Goal: Obtain resource: Obtain resource

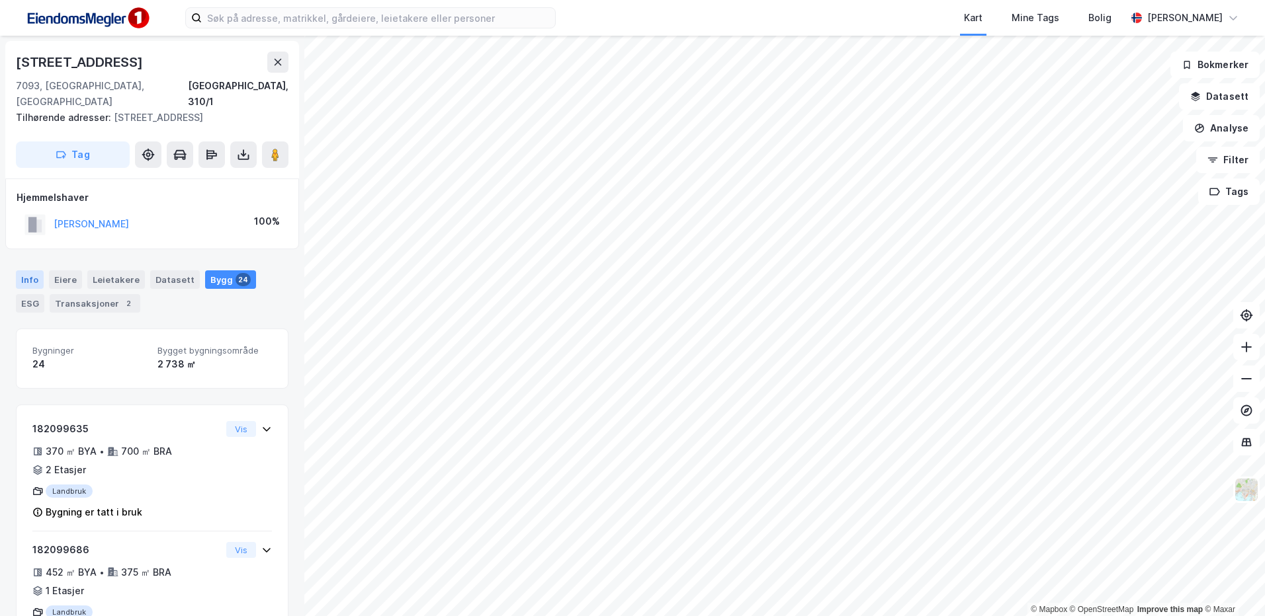
click at [25, 271] on div "Info" at bounding box center [30, 280] width 28 height 19
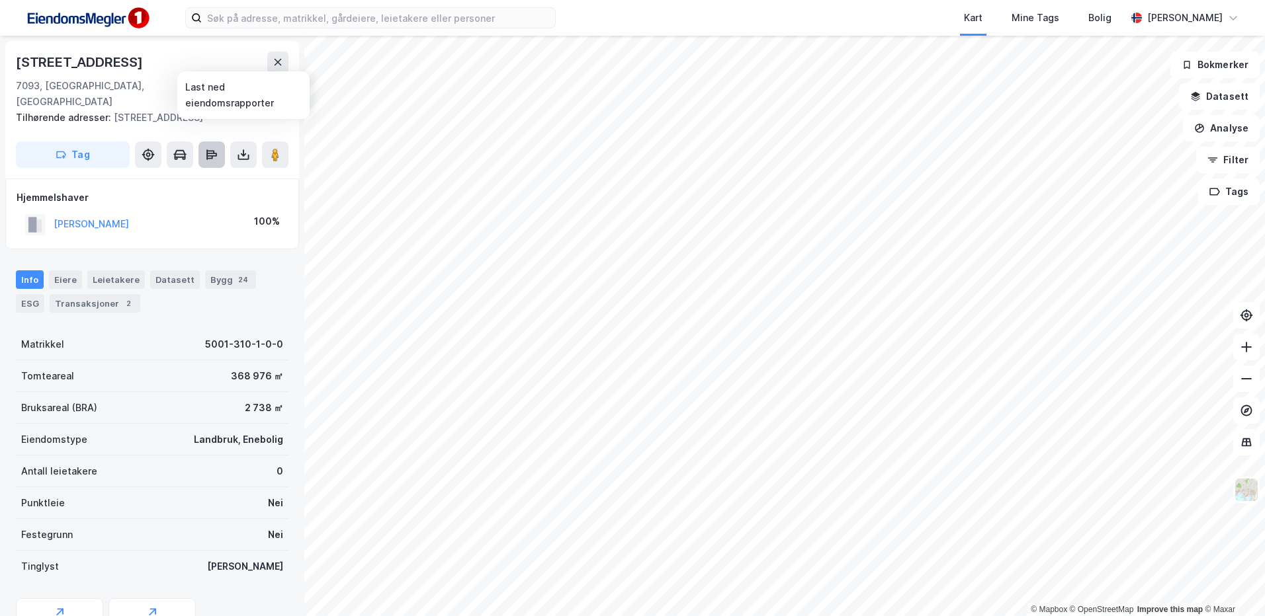
click at [211, 148] on icon at bounding box center [211, 154] width 13 height 13
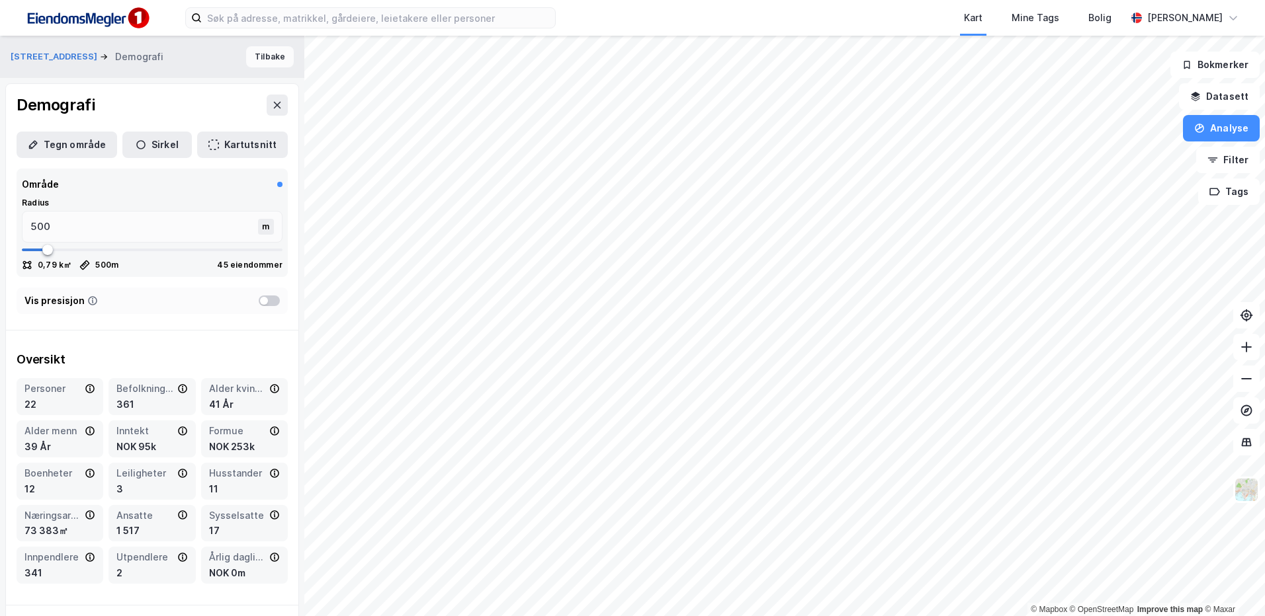
click at [273, 56] on button "Tilbake" at bounding box center [270, 56] width 48 height 21
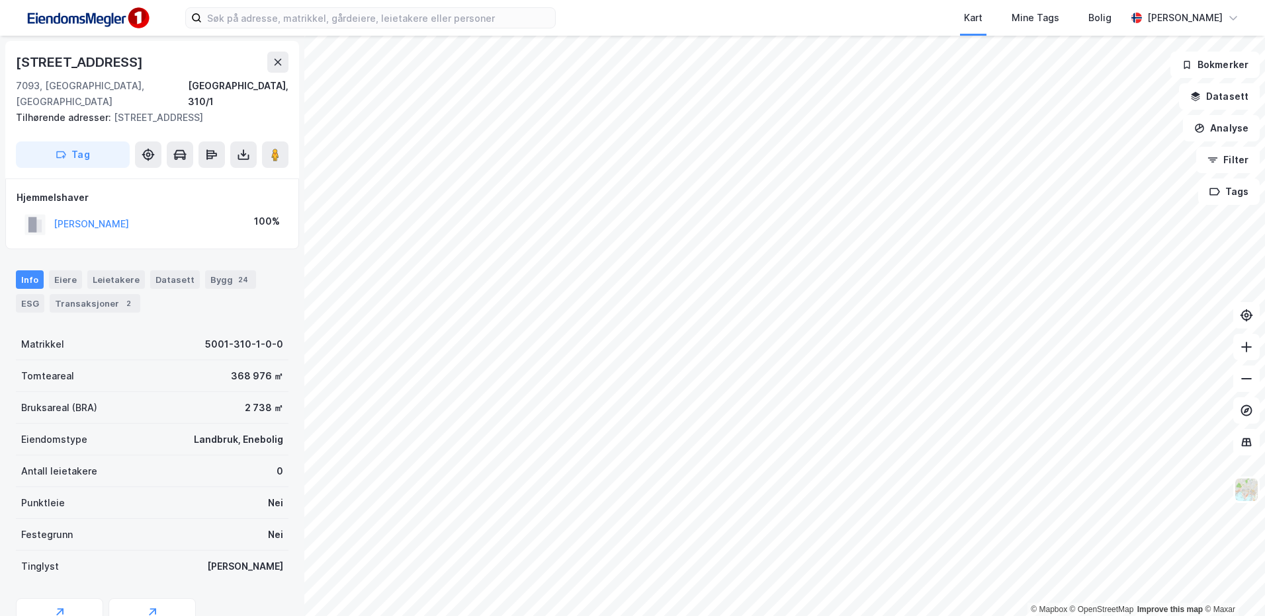
scroll to position [4, 0]
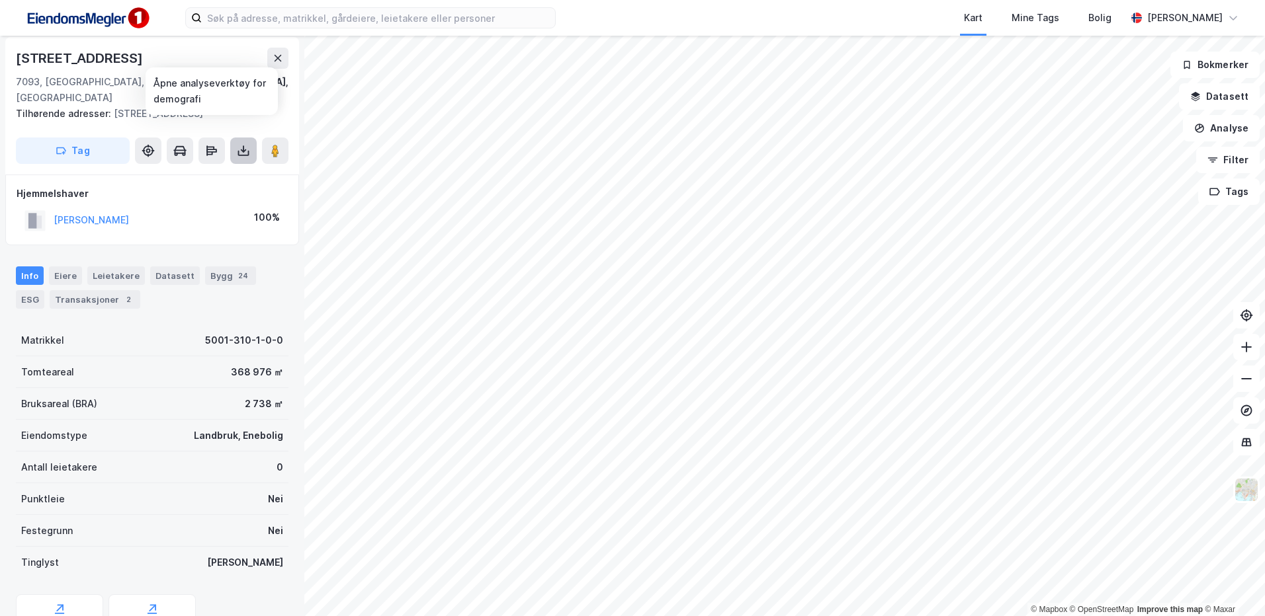
click at [247, 144] on icon at bounding box center [243, 150] width 13 height 13
click at [181, 172] on div "Last ned grunnbok" at bounding box center [178, 177] width 77 height 11
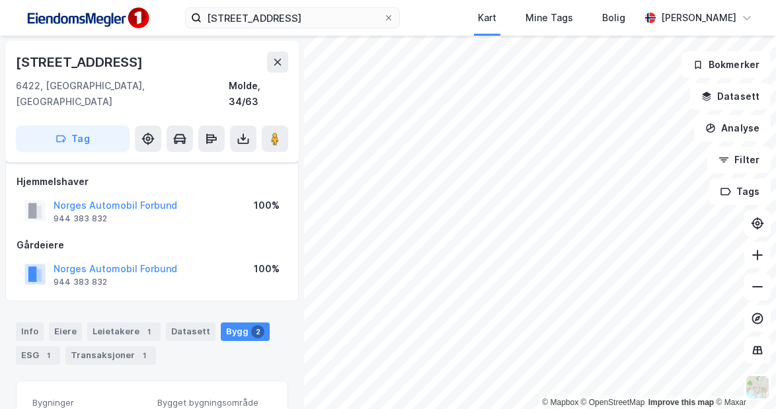
scroll to position [109, 0]
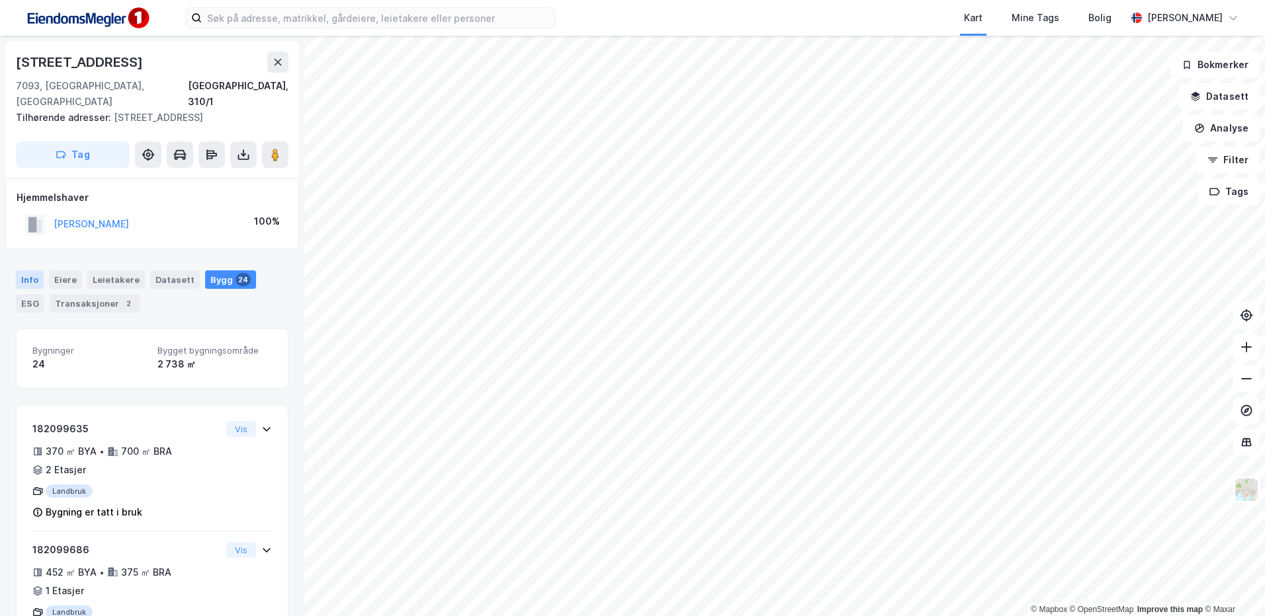
click at [36, 271] on div "Info" at bounding box center [30, 280] width 28 height 19
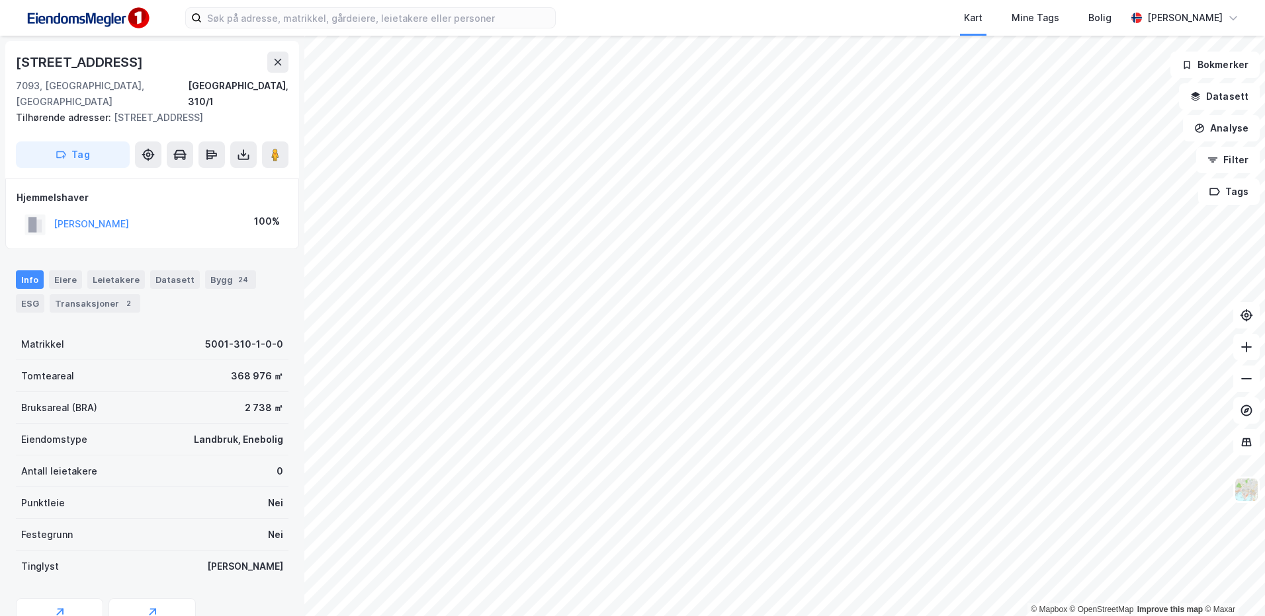
click at [26, 271] on div "Info" at bounding box center [30, 280] width 28 height 19
